Goal: Information Seeking & Learning: Learn about a topic

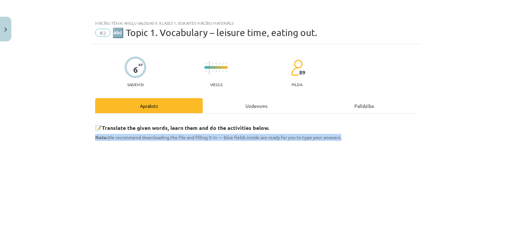
click at [491, 133] on div "Mācību tēma: Angļu valodas 9. klases 1. ieskaites mācību materiāls #2 🔤 Topic 1…" at bounding box center [256, 116] width 513 height 232
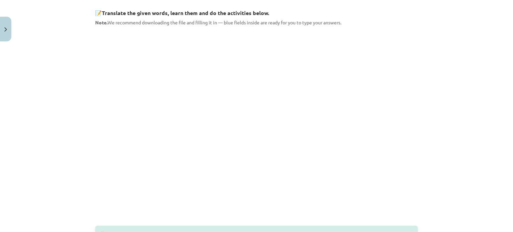
scroll to position [103, 0]
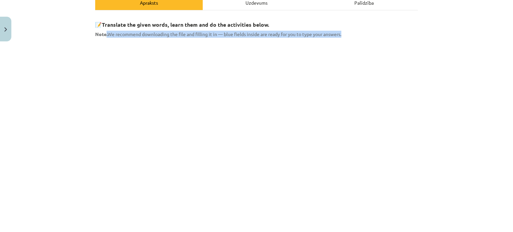
drag, startPoint x: 104, startPoint y: 31, endPoint x: 345, endPoint y: 30, distance: 240.8
click at [345, 31] on p "Note. We recommend downloading the file and filling it in — blue fields inside …" at bounding box center [256, 34] width 323 height 7
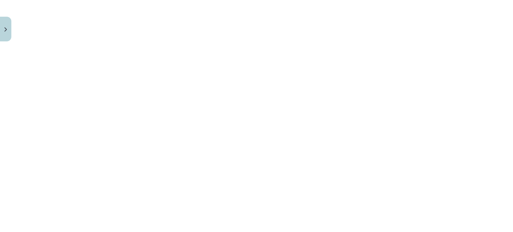
scroll to position [576, 0]
click at [264, 225] on button "2" at bounding box center [264, 228] width 13 height 13
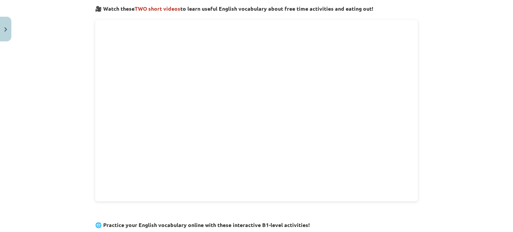
scroll to position [219, 0]
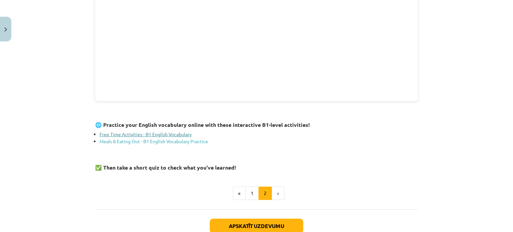
click at [162, 131] on link "Free Time Activities - B1 English Vocabulary" at bounding box center [146, 134] width 92 height 6
click at [191, 140] on link "Meals & Eating Out - B1 English Vocabulary Practice" at bounding box center [154, 141] width 109 height 6
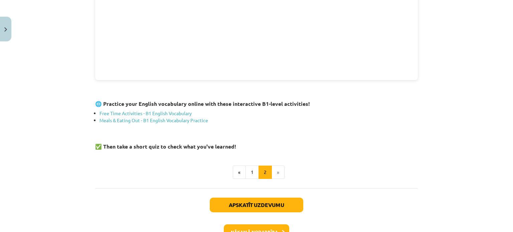
scroll to position [283, 0]
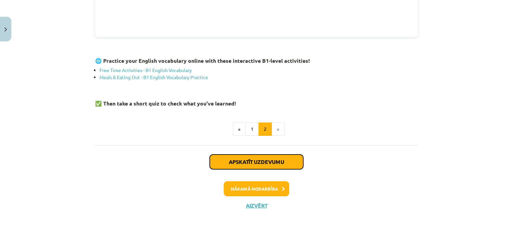
click at [246, 158] on button "Apskatīt uzdevumu" at bounding box center [256, 162] width 93 height 15
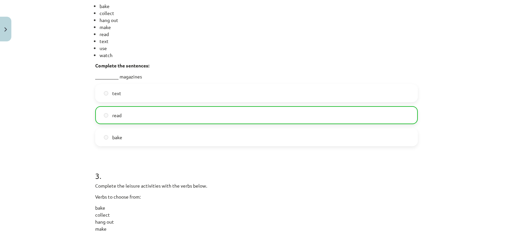
scroll to position [387, 0]
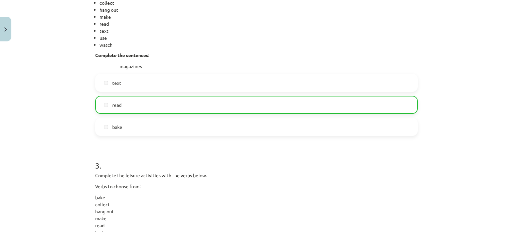
click at [233, 124] on label "bake" at bounding box center [256, 127] width 321 height 17
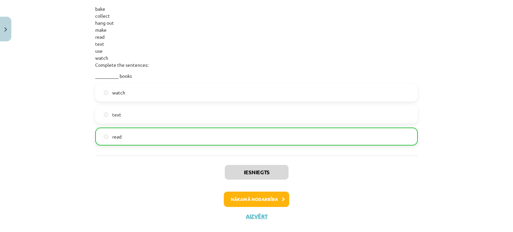
scroll to position [587, 0]
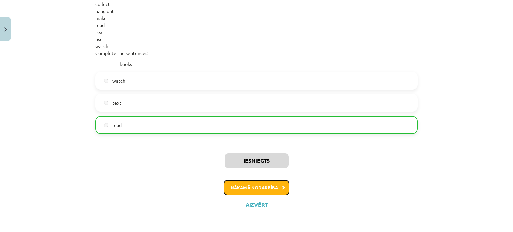
click at [255, 188] on button "Nākamā nodarbība" at bounding box center [256, 187] width 65 height 15
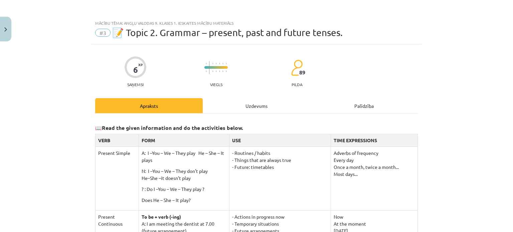
scroll to position [100, 0]
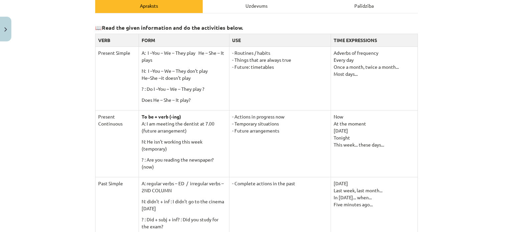
click at [104, 41] on th "VERB" at bounding box center [117, 40] width 43 height 13
click at [96, 34] on th "VERB" at bounding box center [117, 40] width 43 height 13
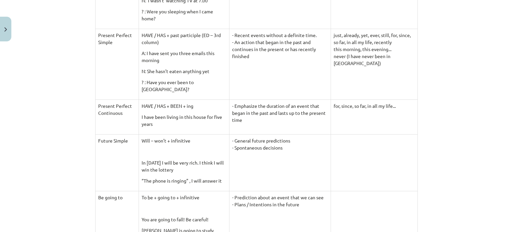
scroll to position [367, 0]
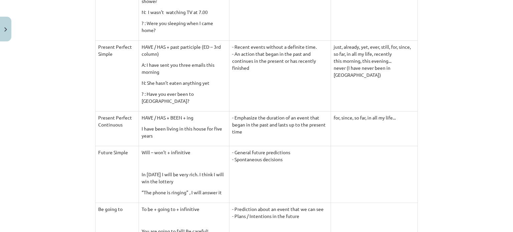
drag, startPoint x: 219, startPoint y: 44, endPoint x: 301, endPoint y: 64, distance: 83.9
click at [310, 66] on td "- Recent events without a definite time. - An action that began in the past and…" at bounding box center [280, 75] width 102 height 71
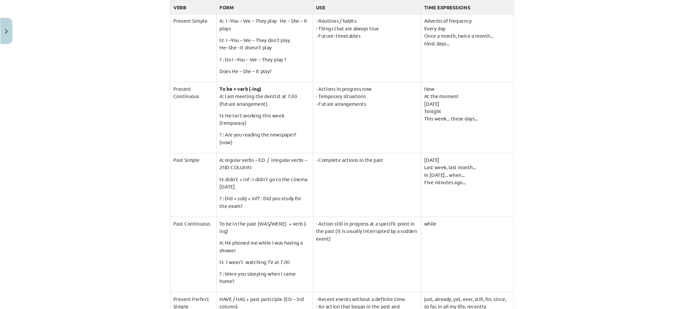
scroll to position [134, 0]
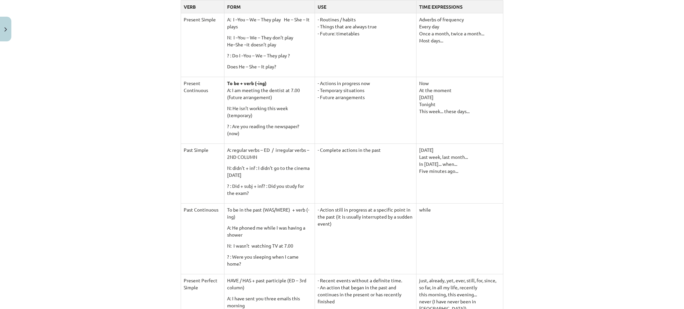
drag, startPoint x: 492, startPoint y: 3, endPoint x: 368, endPoint y: 97, distance: 155.5
click at [368, 97] on td "- Actions in progress now - Temporary situations - Future arrangements" at bounding box center [366, 110] width 102 height 67
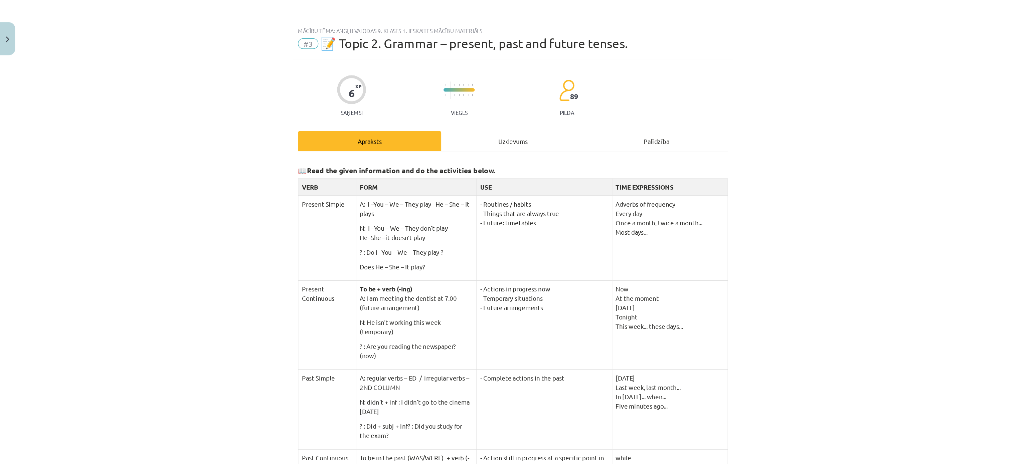
scroll to position [100, 0]
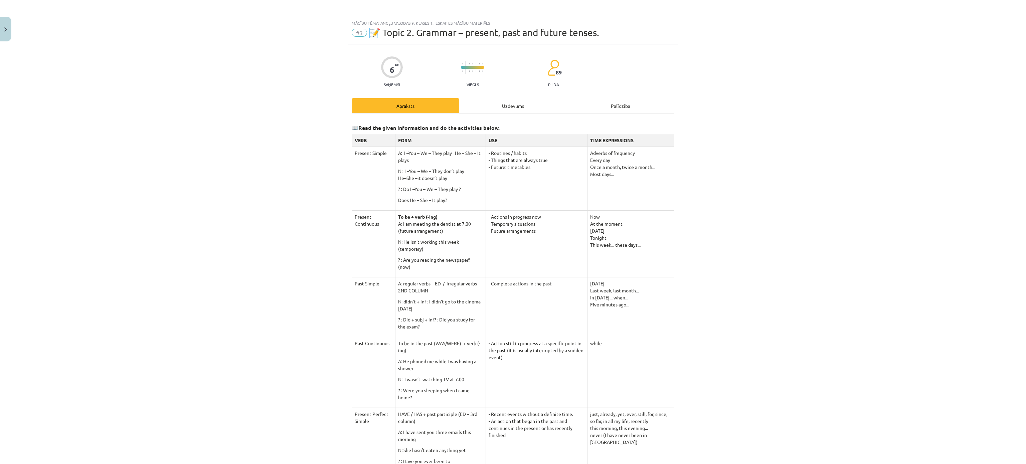
drag, startPoint x: 589, startPoint y: 3, endPoint x: 160, endPoint y: 238, distance: 489.0
click at [160, 232] on div "Mācību tēma: Angļu valodas 9. klases 1. ieskaites mācību materiāls #3 📝 Topic 2…" at bounding box center [513, 232] width 1026 height 464
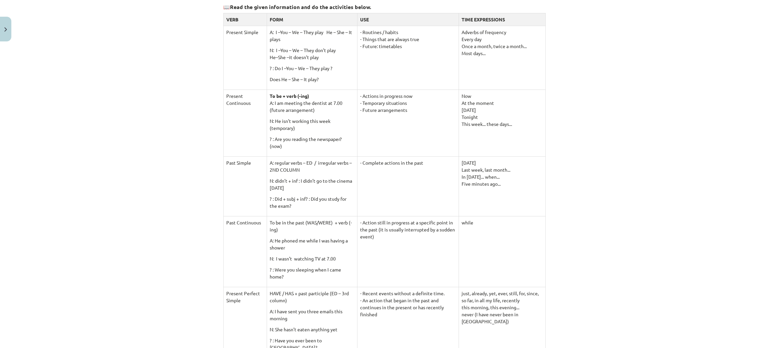
scroll to position [100, 0]
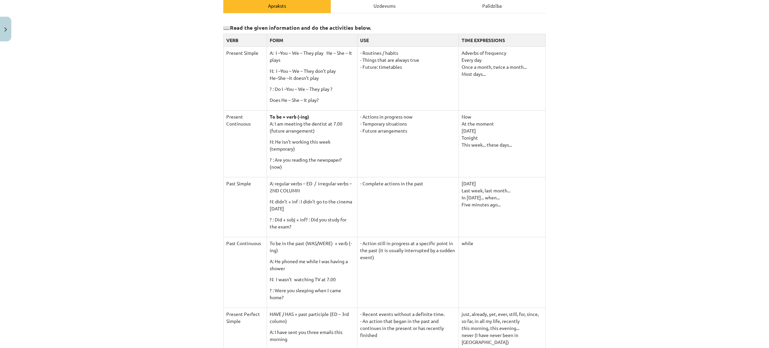
drag, startPoint x: 348, startPoint y: 118, endPoint x: 404, endPoint y: 137, distance: 59.2
click at [404, 137] on td "- Actions in progress now - Temporary situations - Future arrangements" at bounding box center [408, 143] width 102 height 67
drag, startPoint x: 380, startPoint y: 126, endPoint x: 203, endPoint y: 154, distance: 179.2
click at [203, 154] on div "Mācību tēma: Angļu valodas 9. klases 1. ieskaites mācību materiāls #3 📝 Topic 2…" at bounding box center [384, 174] width 769 height 348
click at [238, 131] on td "Present Continuous" at bounding box center [245, 143] width 43 height 67
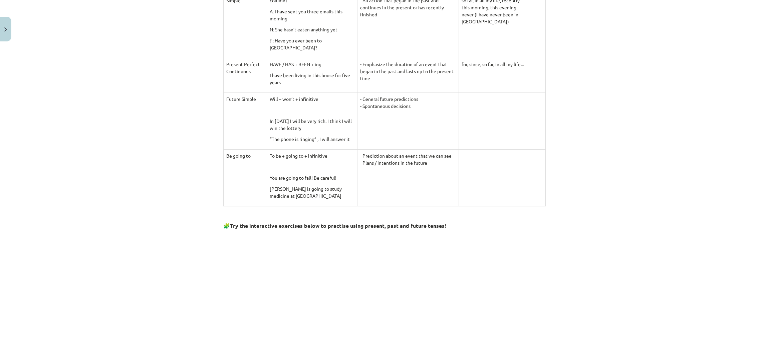
scroll to position [626, 0]
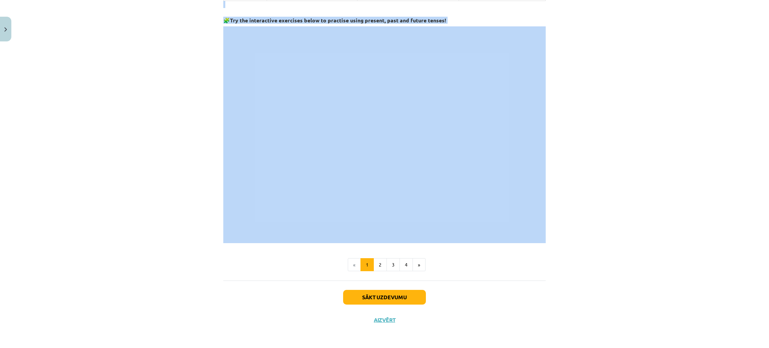
drag, startPoint x: 221, startPoint y: 27, endPoint x: 475, endPoint y: 238, distance: 330.1
click at [513, 115] on div "Mācību tēma: Angļu valodas 9. klases 1. ieskaites mācību materiāls #3 📝 Topic 2…" at bounding box center [384, 174] width 769 height 348
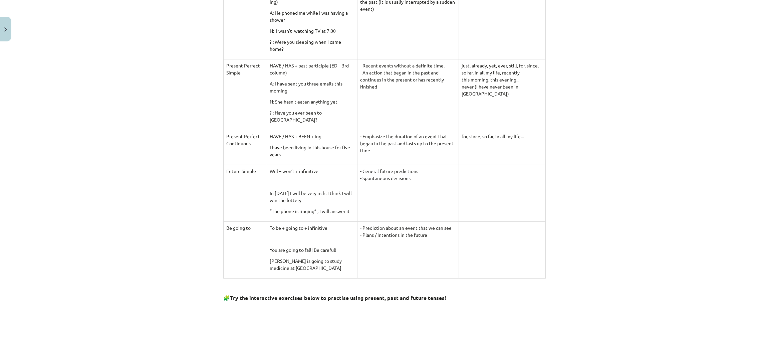
scroll to position [351, 0]
drag, startPoint x: 321, startPoint y: 163, endPoint x: 310, endPoint y: 166, distance: 11.3
click at [310, 166] on td "Will – won’t + infinitive In [DATE] I will be very rich. I think I will win the…" at bounding box center [312, 191] width 90 height 57
drag, startPoint x: 346, startPoint y: 165, endPoint x: 394, endPoint y: 171, distance: 48.1
click at [394, 171] on td "- General future predictions - Spontaneous decisions" at bounding box center [408, 191] width 102 height 57
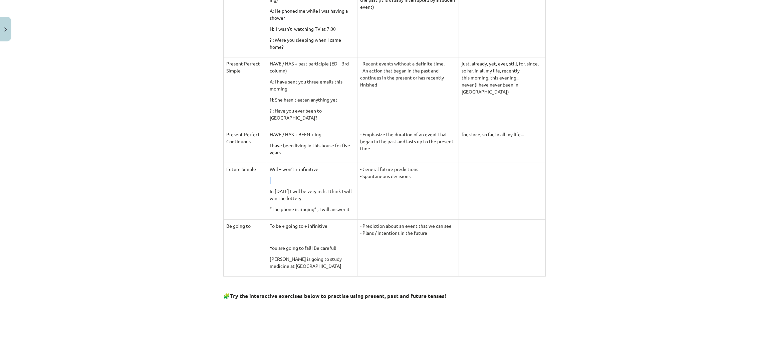
click at [385, 232] on td "- Prediction about an event that we can see - Plans / Intentions in the future" at bounding box center [408, 247] width 102 height 57
click at [513, 217] on td at bounding box center [502, 191] width 87 height 57
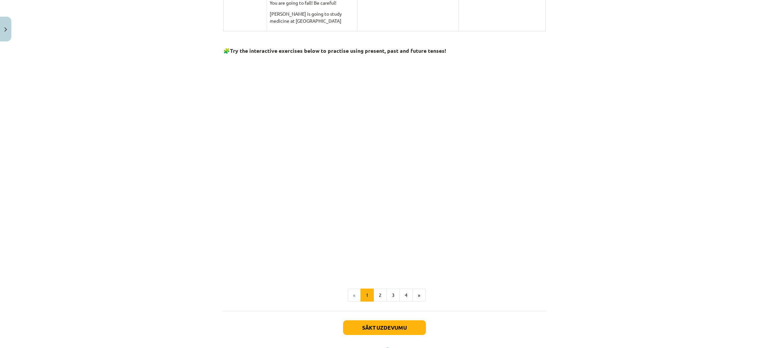
scroll to position [601, 0]
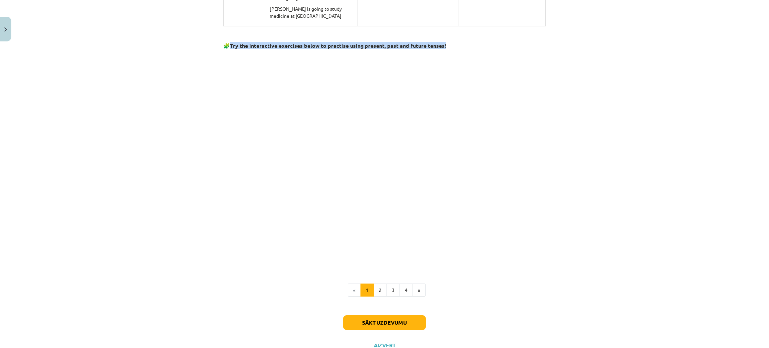
drag, startPoint x: 442, startPoint y: 41, endPoint x: 225, endPoint y: 39, distance: 217.4
click at [225, 39] on h3 "🧩 Try the interactive exercises below to practise using present, past and futur…" at bounding box center [384, 43] width 323 height 12
click at [376, 232] on button "2" at bounding box center [380, 290] width 13 height 13
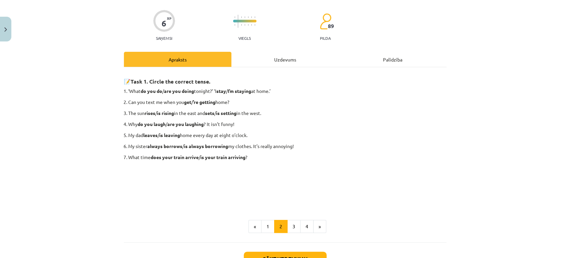
scroll to position [98, 0]
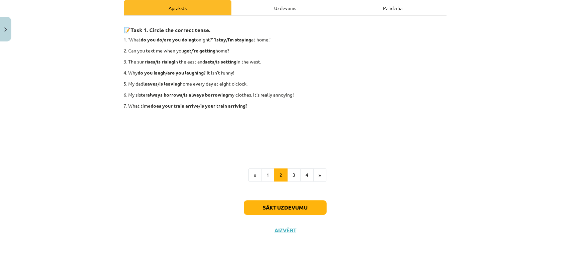
click at [438, 96] on p "My sister always borrows / is always borrowing my clothes. It’s really annoying!" at bounding box center [287, 94] width 318 height 7
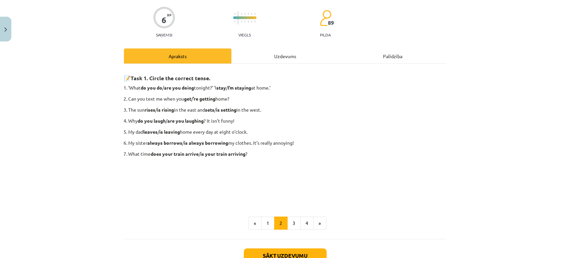
scroll to position [61, 0]
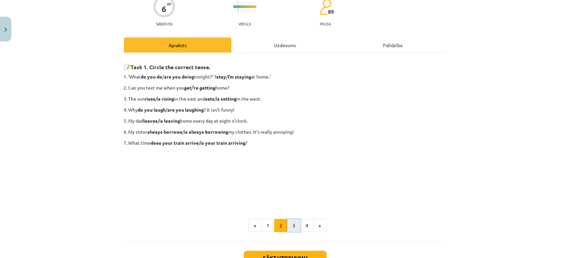
click at [287, 227] on button "3" at bounding box center [293, 225] width 13 height 13
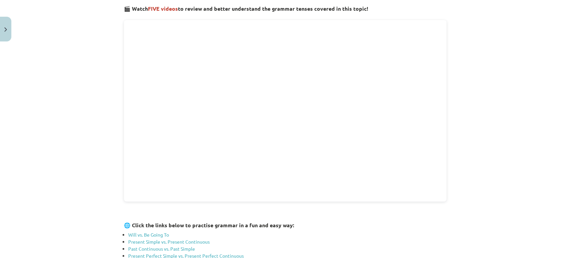
scroll to position [148, 0]
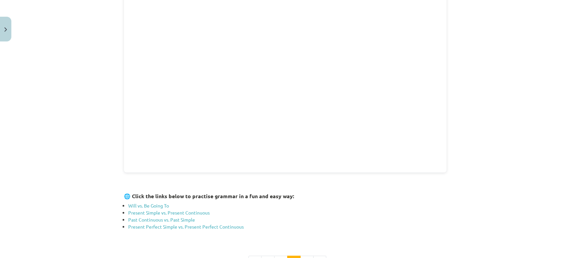
click at [513, 84] on div "Mācību tēma: Angļu valodas 9. klases 1. ieskaites mācību materiāls #3 📝 Topic 2…" at bounding box center [285, 129] width 570 height 258
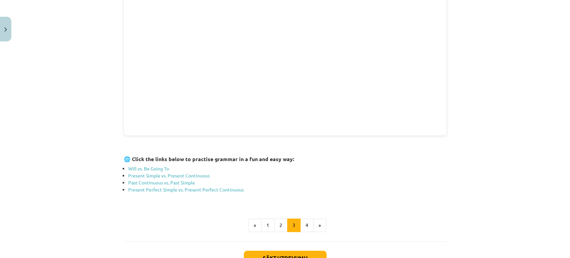
click at [407, 157] on h3 "🌐 Click the links below to practise grammar in a fun and easy way:" at bounding box center [285, 157] width 323 height 12
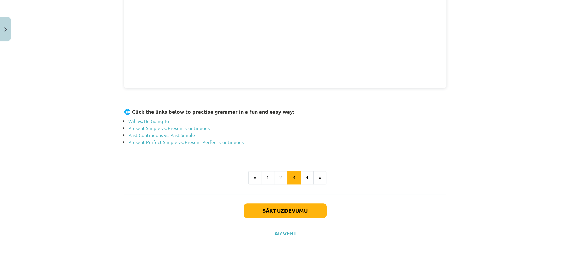
scroll to position [198, 0]
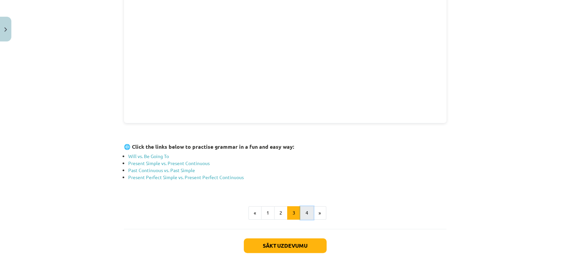
click at [305, 214] on button "4" at bounding box center [306, 212] width 13 height 13
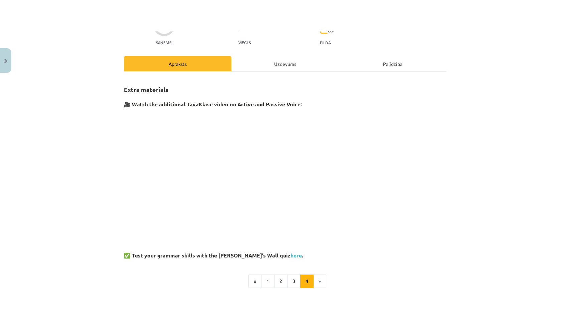
scroll to position [0, 0]
